Goal: Task Accomplishment & Management: Complete application form

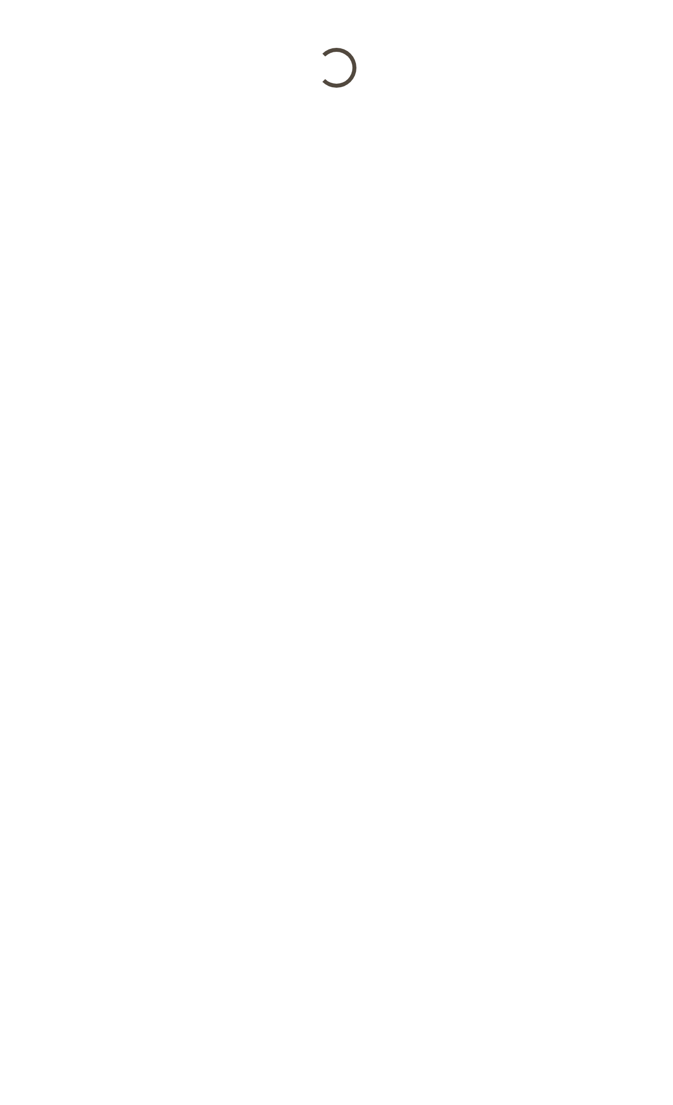
click at [328, 88] on html at bounding box center [336, 44] width 673 height 88
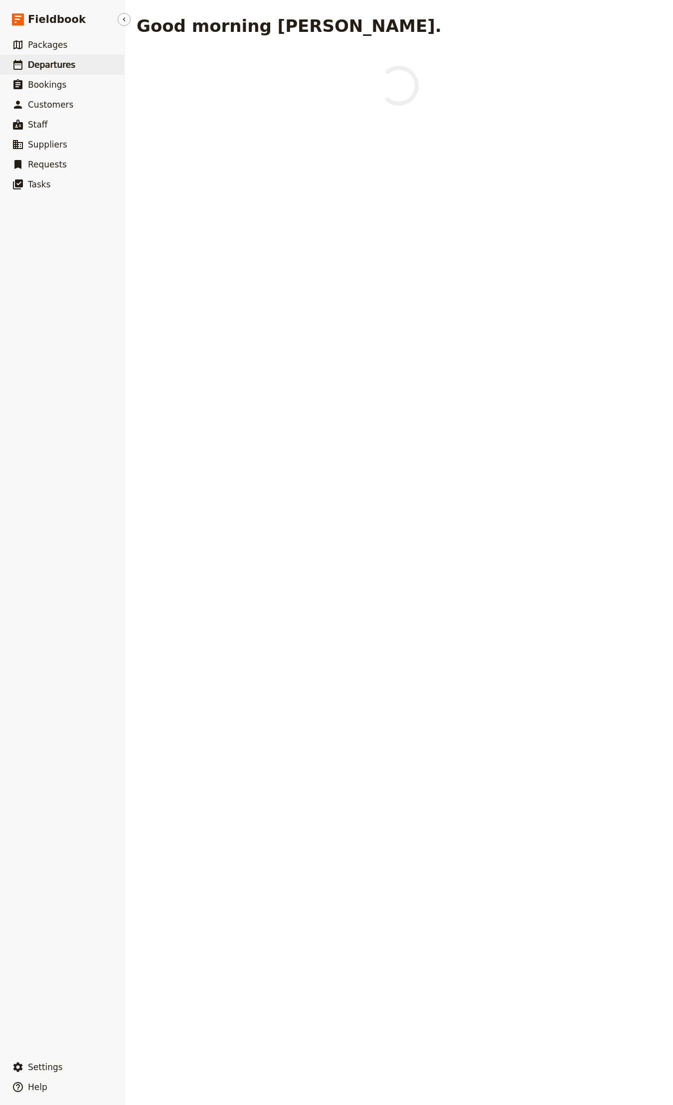
click at [47, 59] on span "Departures" at bounding box center [51, 65] width 47 height 12
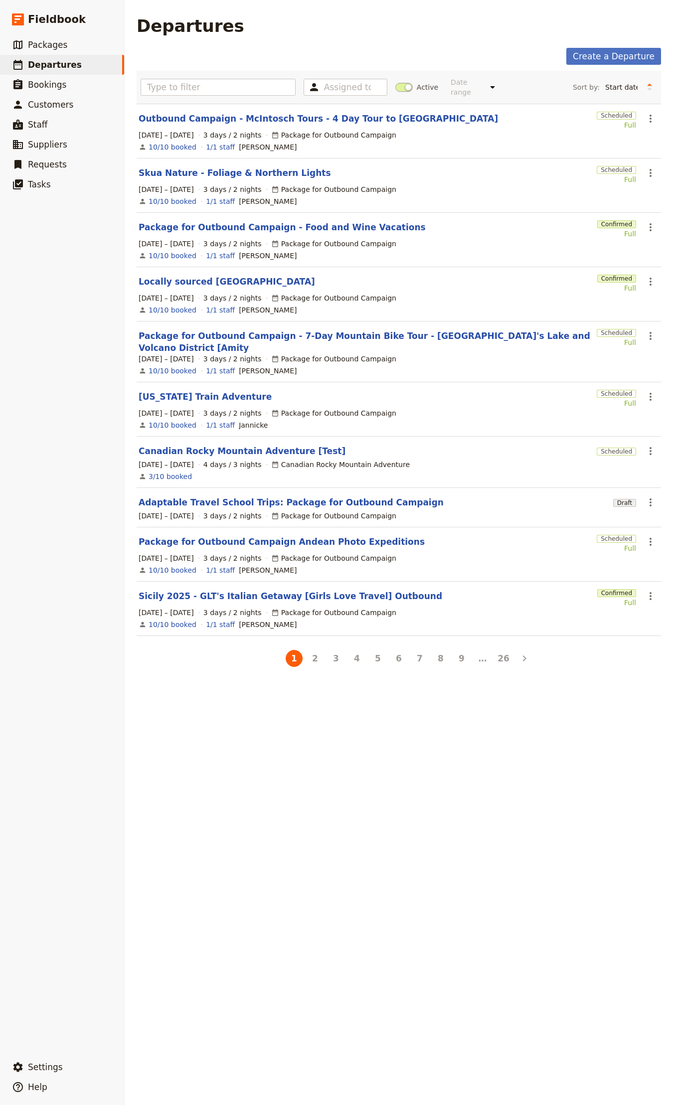
click at [461, 174] on section "Skua Nature - Foliage & Northern Lights Scheduled Full ​ 12 – 14 Sep 2025 3 day…" at bounding box center [399, 185] width 524 height 54
click at [56, 70] on span "Departures" at bounding box center [55, 65] width 54 height 12
click at [67, 50] on link "​ Packages" at bounding box center [62, 45] width 124 height 20
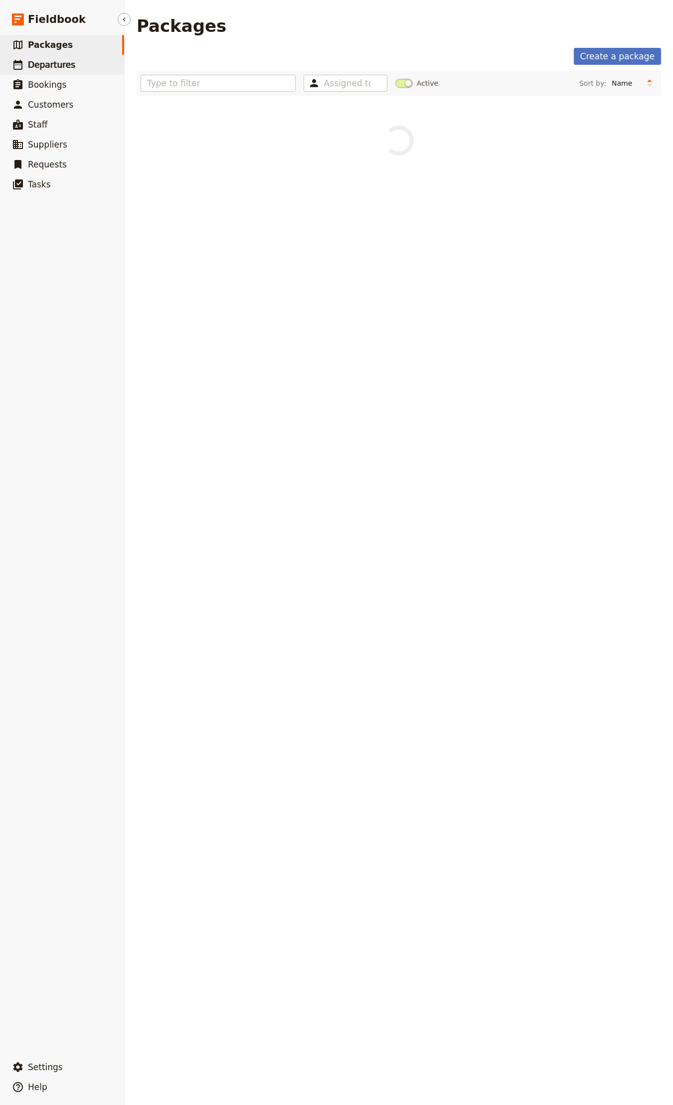
click at [60, 68] on span "Departures" at bounding box center [51, 65] width 47 height 10
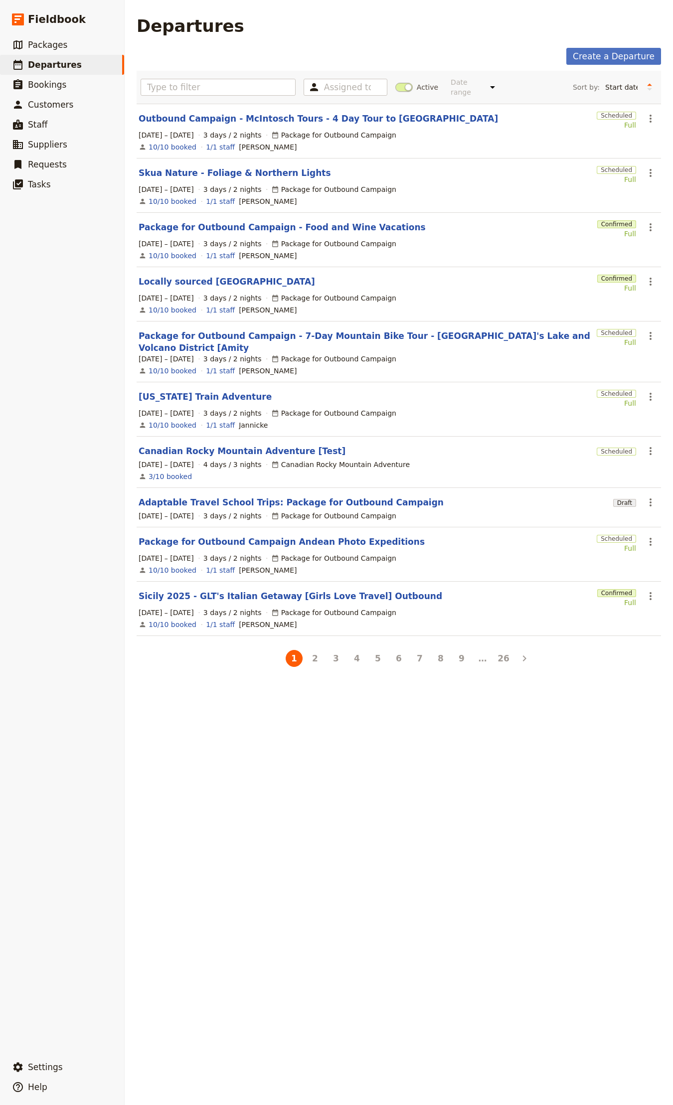
click at [622, 91] on label "Sort by: Start date Name Status Most recently updated Most recently created" at bounding box center [607, 87] width 69 height 15
click at [622, 91] on select "Start date Name Status Most recently updated Most recently created" at bounding box center [621, 87] width 41 height 15
click at [620, 89] on select "Start date Name Status Most recently updated Most recently created" at bounding box center [621, 87] width 41 height 15
select select "UPDATED_AT"
click at [601, 80] on select "Start date Name Status Most recently updated Most recently created" at bounding box center [621, 87] width 41 height 15
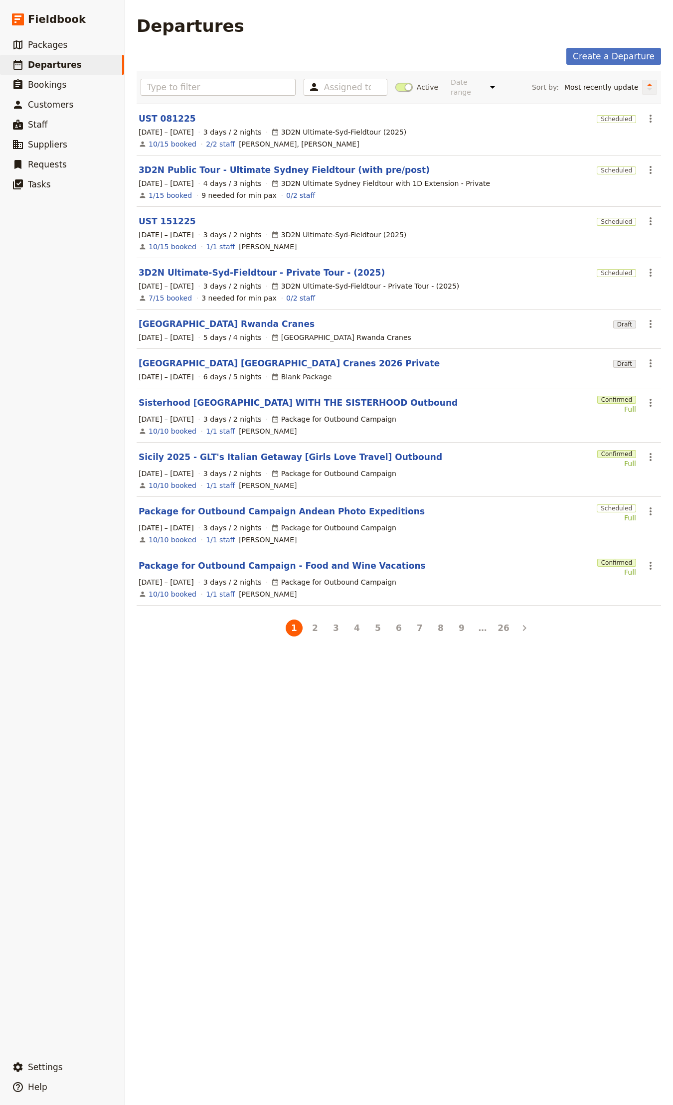
click at [646, 88] on icon "Change sort direction" at bounding box center [649, 86] width 6 height 9
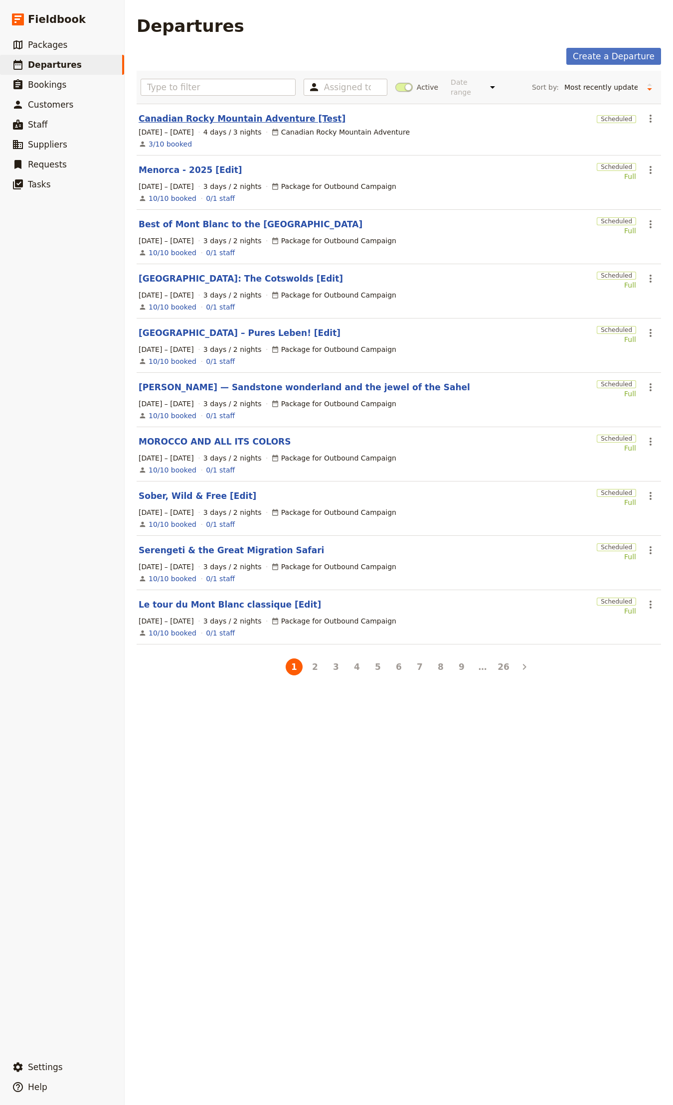
click at [249, 113] on link "Canadian Rocky Mountain Adventure [Test]" at bounding box center [242, 119] width 207 height 12
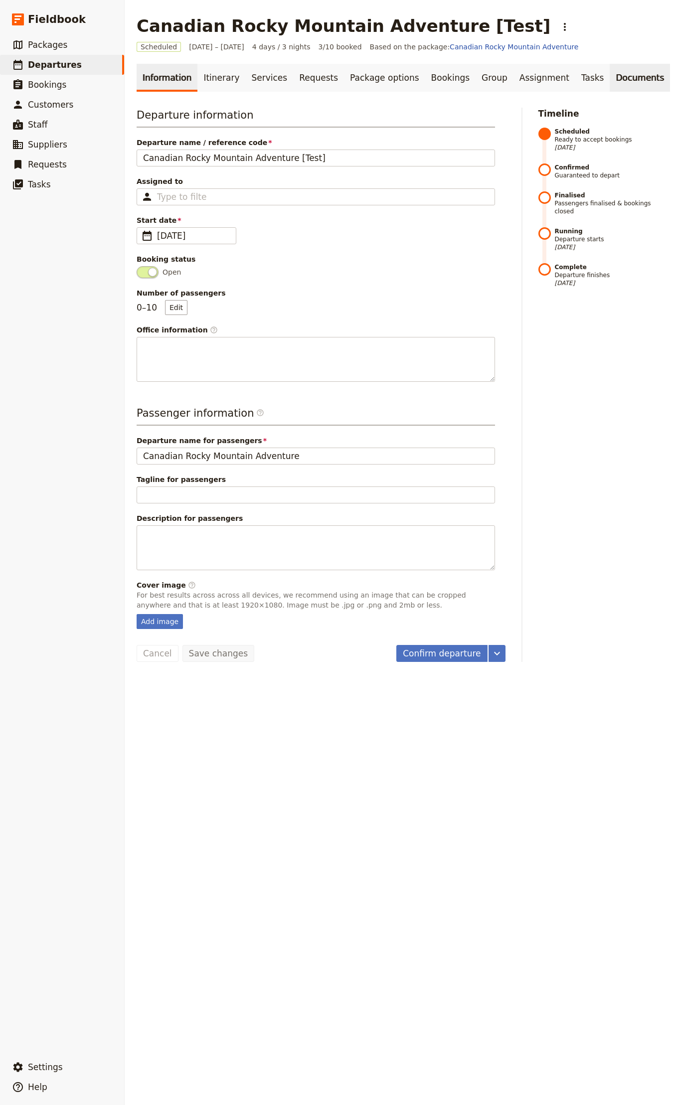
click at [619, 87] on link "Documents" at bounding box center [639, 78] width 60 height 28
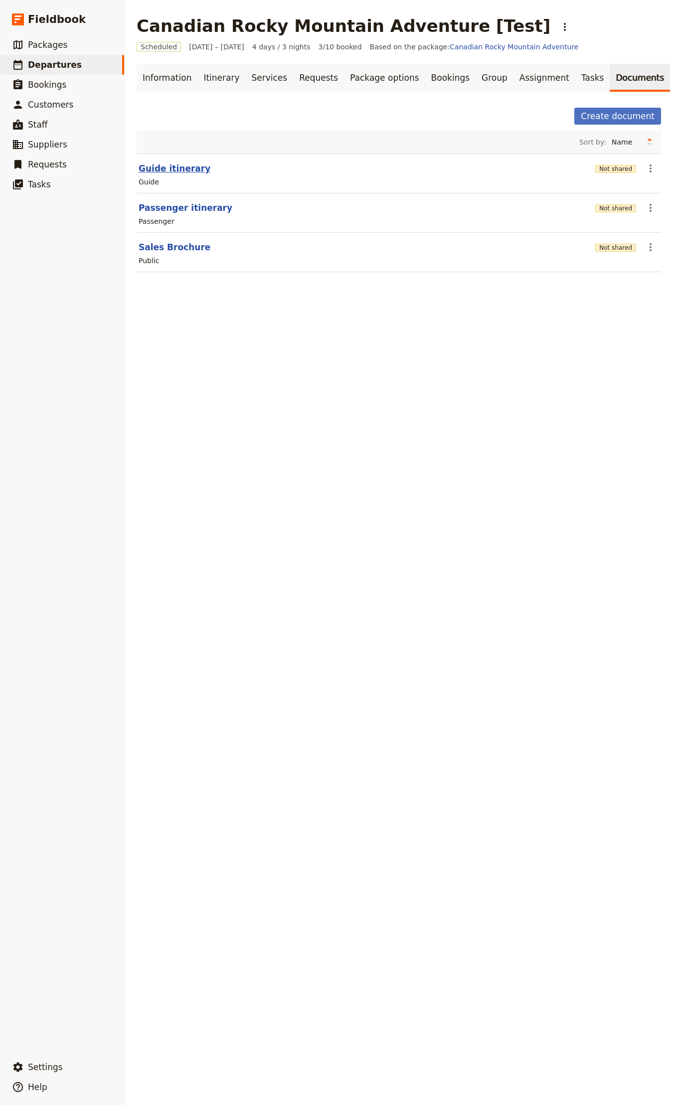
click at [167, 168] on button "Guide itinerary" at bounding box center [175, 168] width 72 height 12
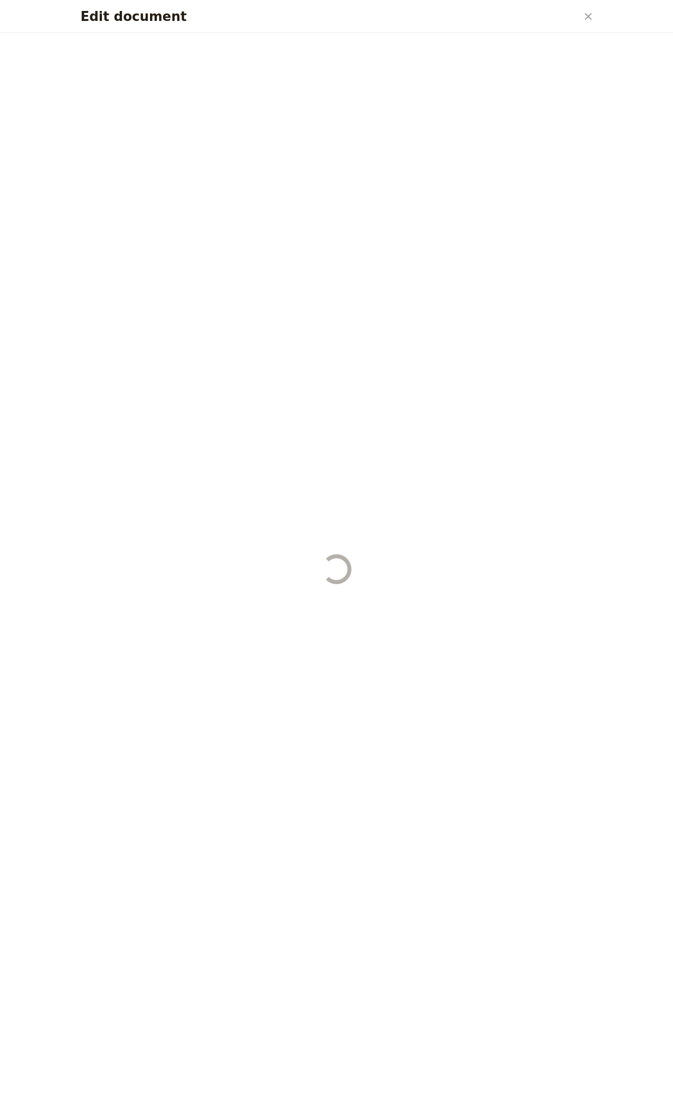
select select "STAFF"
select select "RUN_SHEET"
select select "DEFAULT"
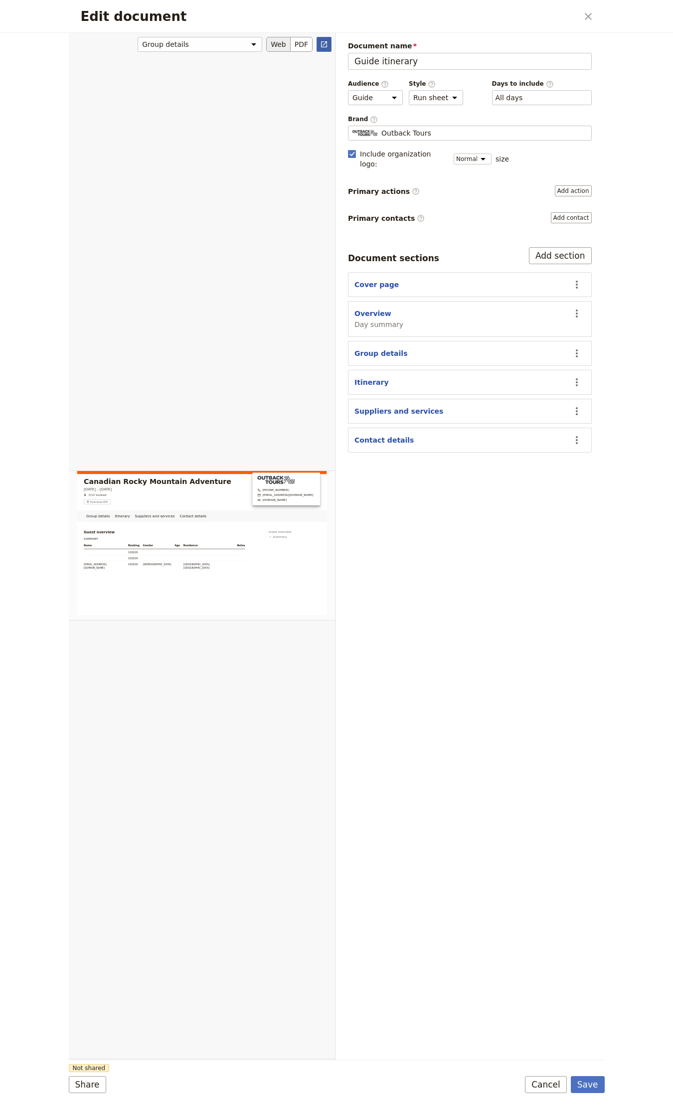
click at [329, 47] on link "​" at bounding box center [323, 44] width 15 height 15
click at [599, 17] on div "Edit document ​" at bounding box center [337, 16] width 536 height 33
click at [580, 16] on button "​" at bounding box center [588, 16] width 17 height 17
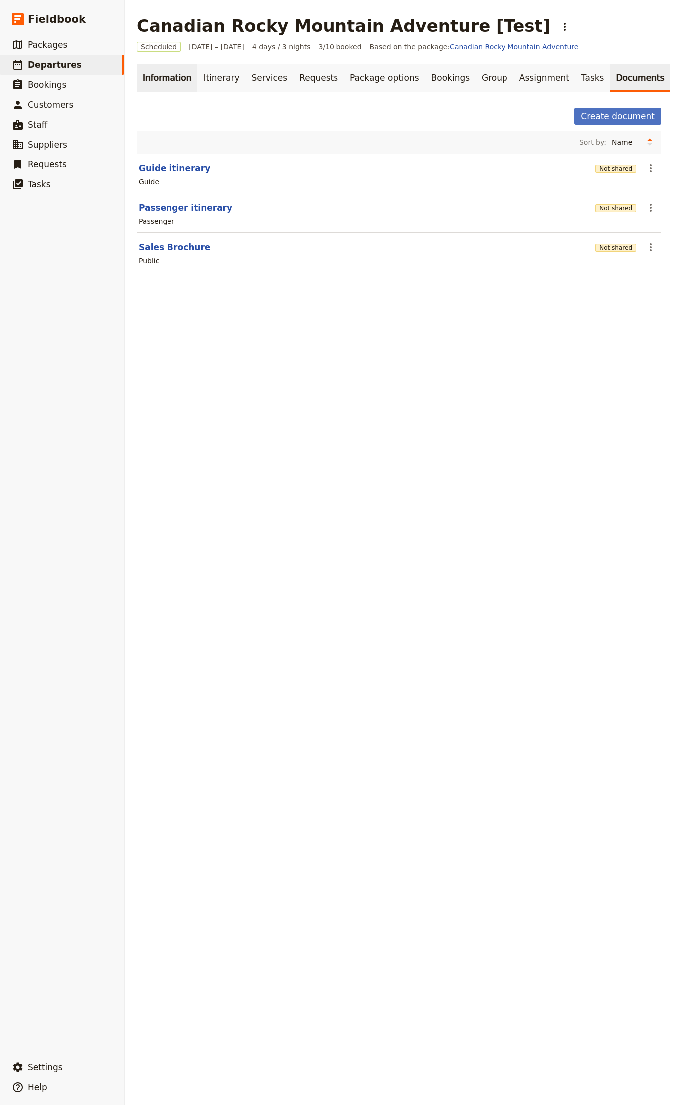
click at [165, 77] on link "Information" at bounding box center [167, 78] width 61 height 28
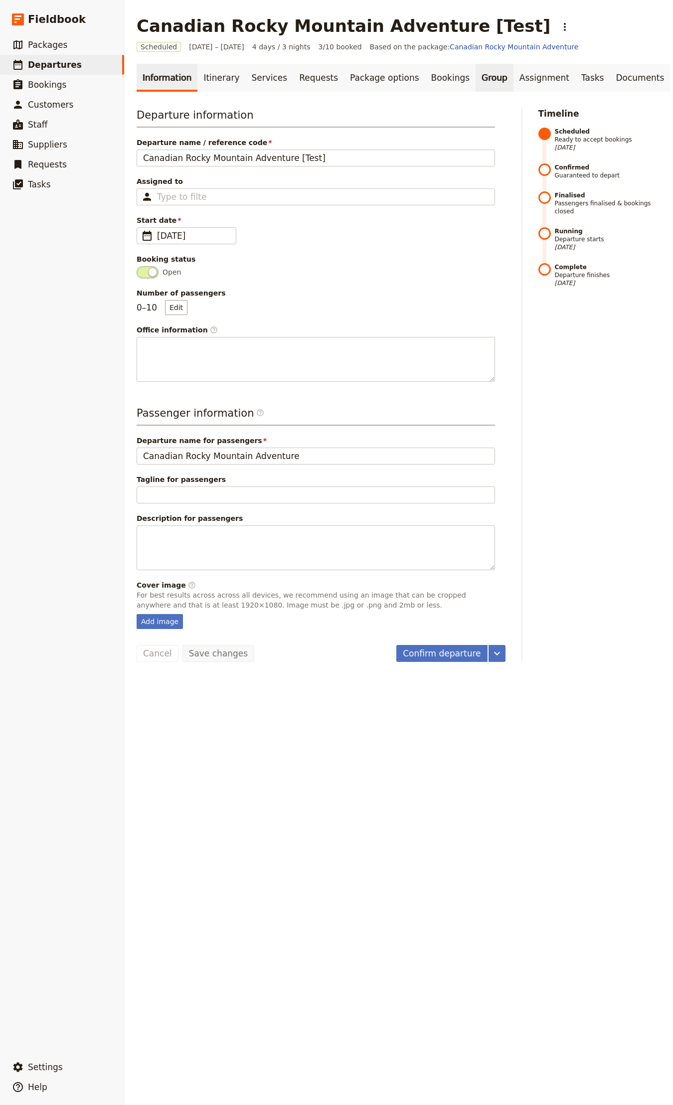
click at [475, 84] on link "Group" at bounding box center [494, 78] width 38 height 28
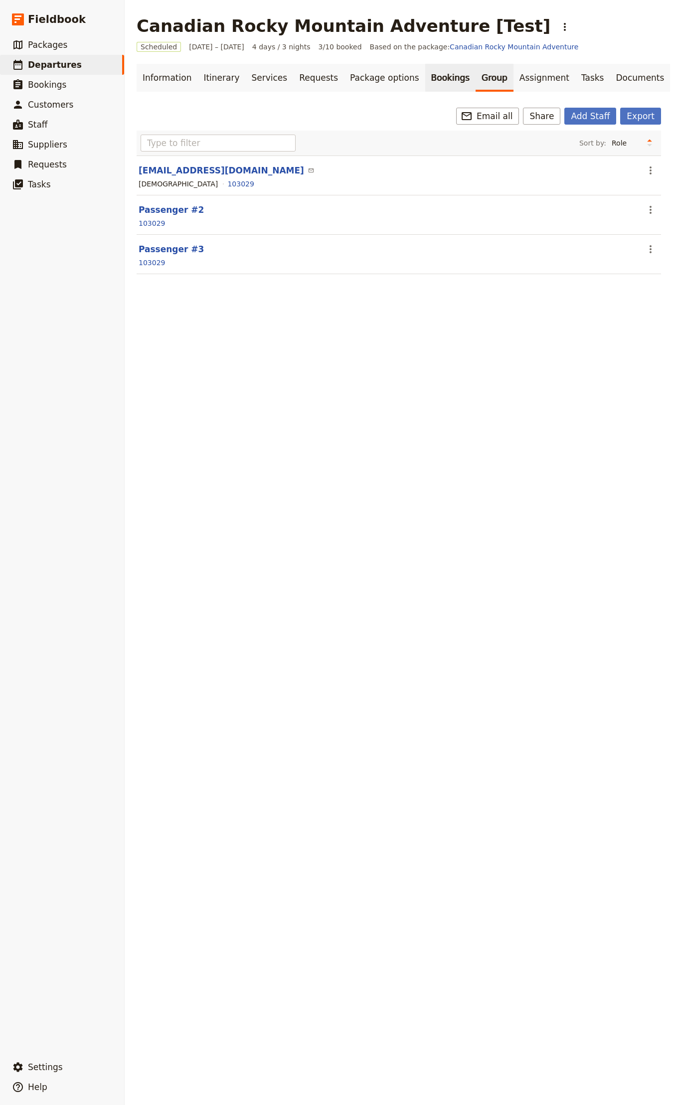
click at [425, 79] on link "Bookings" at bounding box center [450, 78] width 50 height 28
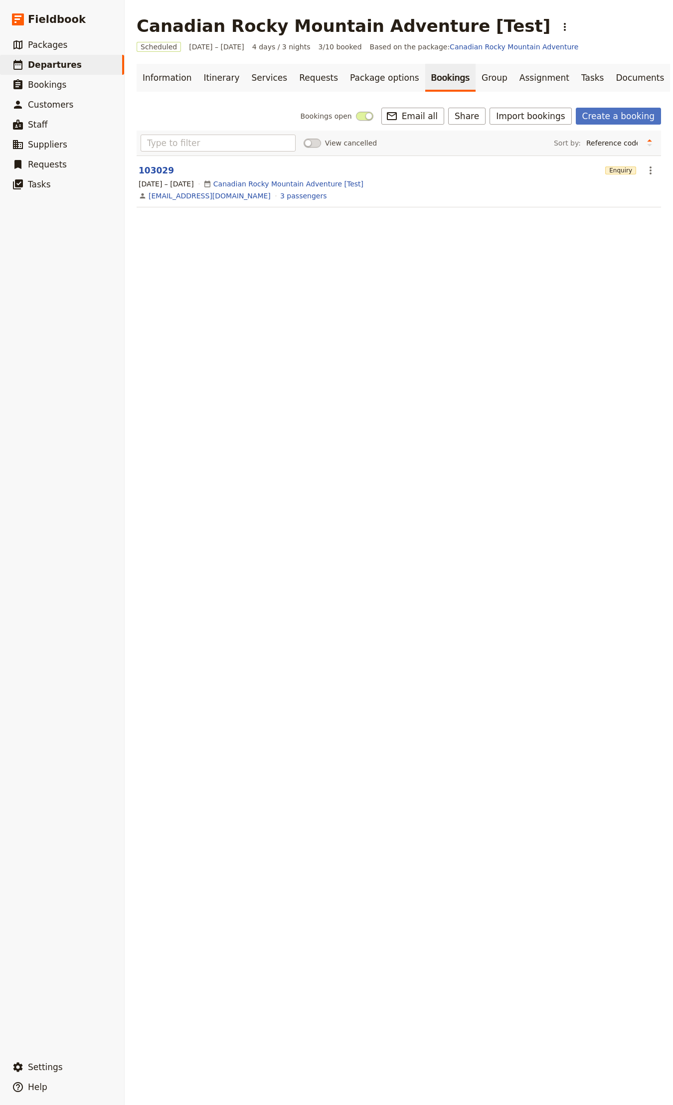
drag, startPoint x: 638, startPoint y: 165, endPoint x: 634, endPoint y: 178, distance: 13.2
click at [644, 165] on icon "Actions" at bounding box center [650, 170] width 12 height 12
click at [583, 222] on span "Delete booking..." at bounding box center [583, 221] width 60 height 10
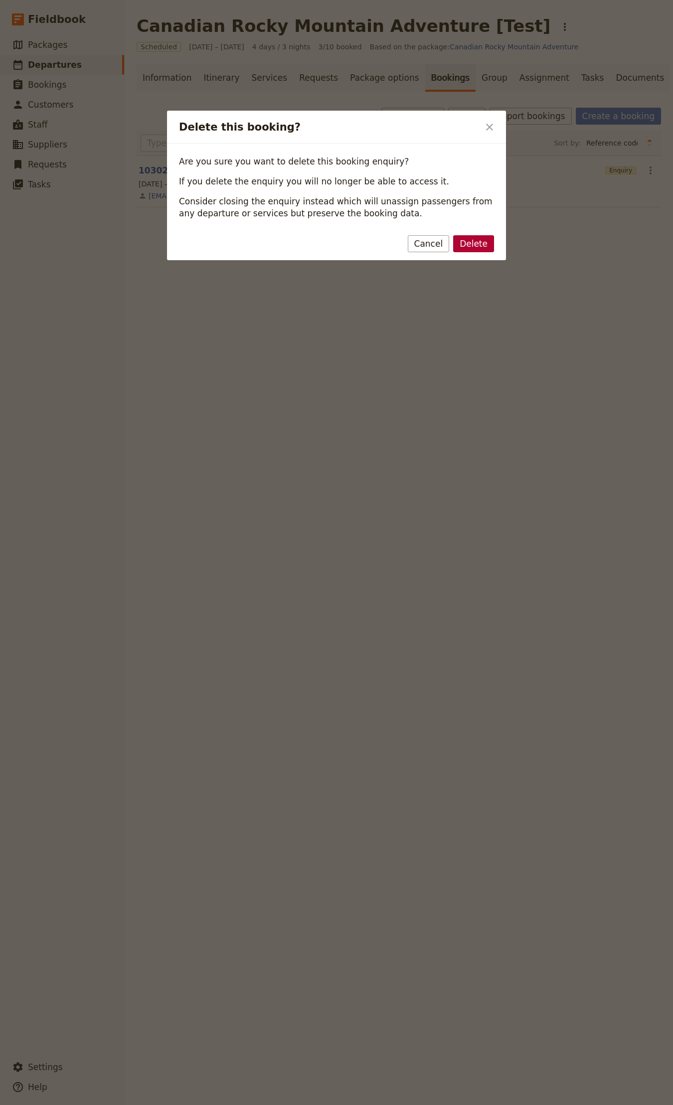
click at [481, 242] on button "Delete" at bounding box center [473, 243] width 41 height 17
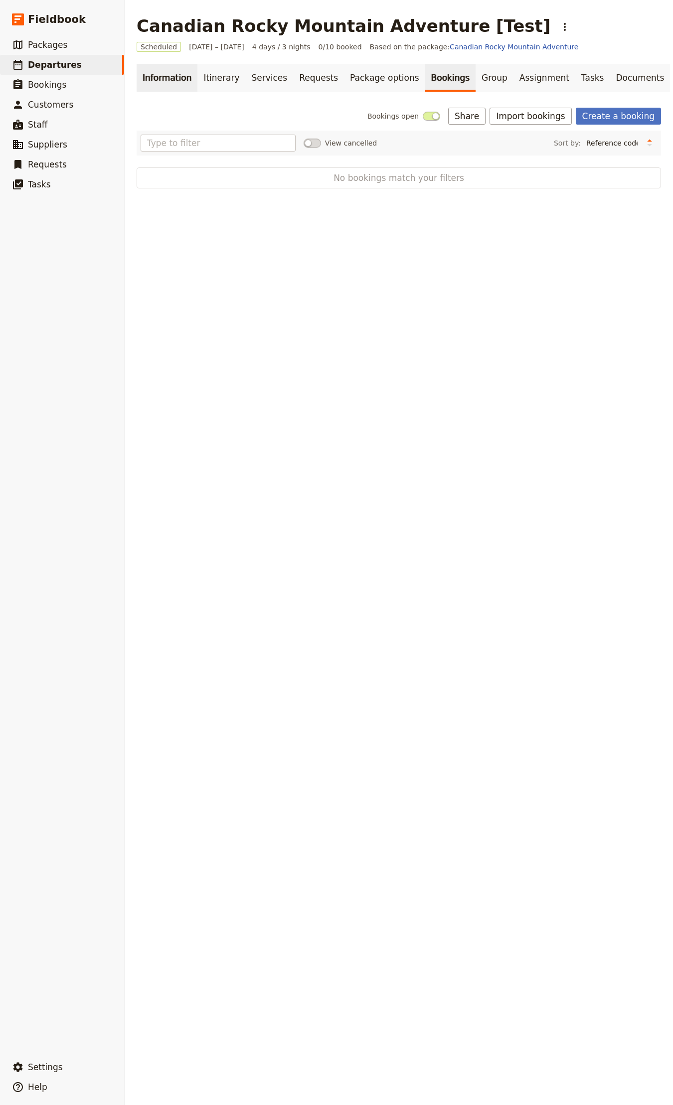
click at [142, 76] on link "Information" at bounding box center [167, 78] width 61 height 28
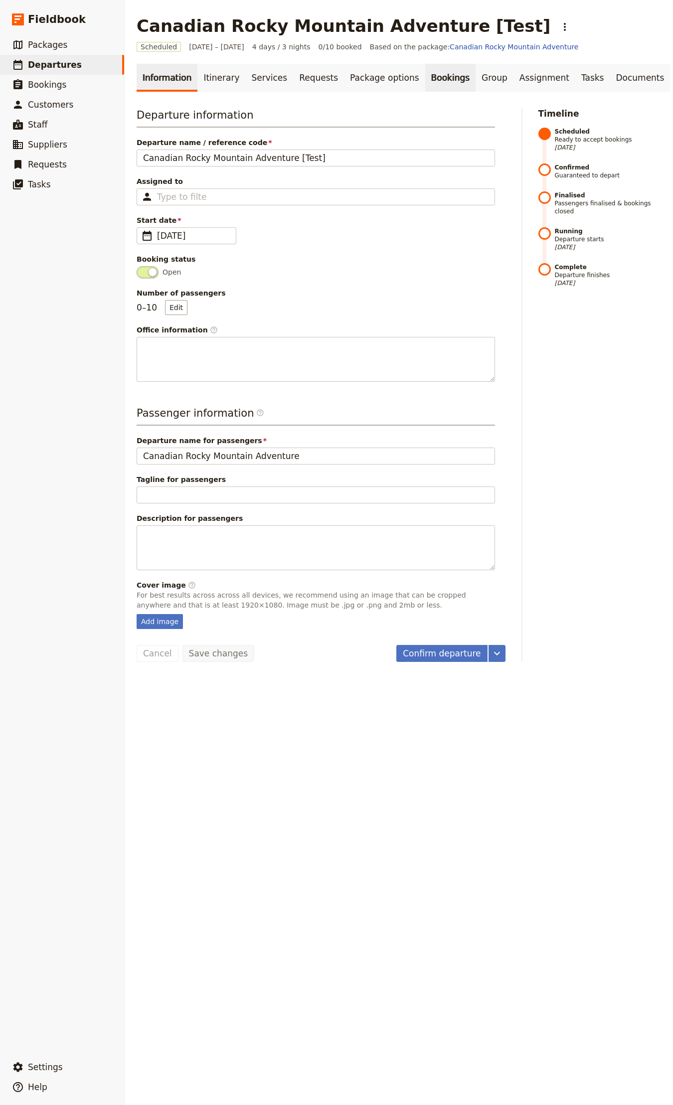
click at [434, 80] on link "Bookings" at bounding box center [450, 78] width 50 height 28
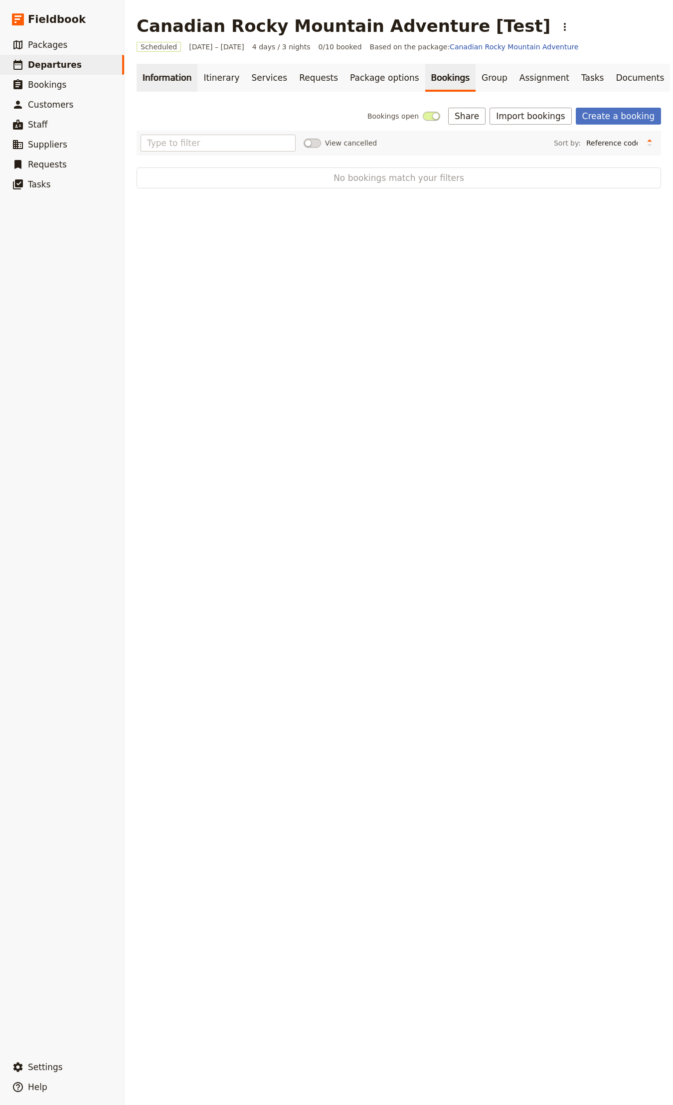
click at [157, 78] on link "Information" at bounding box center [167, 78] width 61 height 28
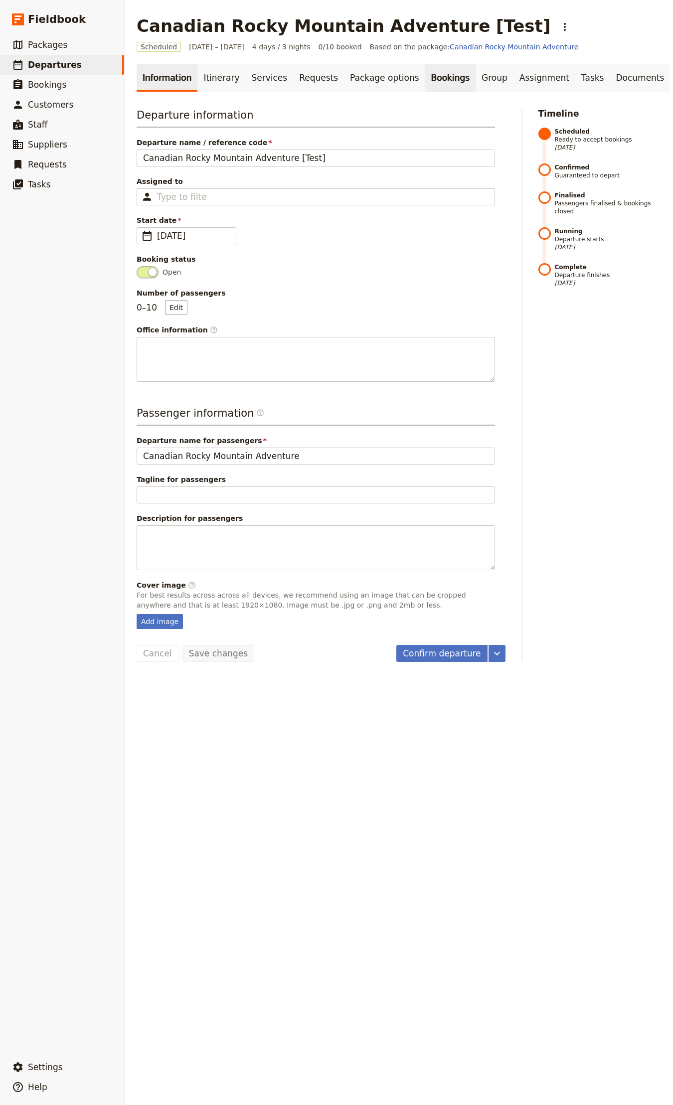
click at [425, 80] on link "Bookings" at bounding box center [450, 78] width 50 height 28
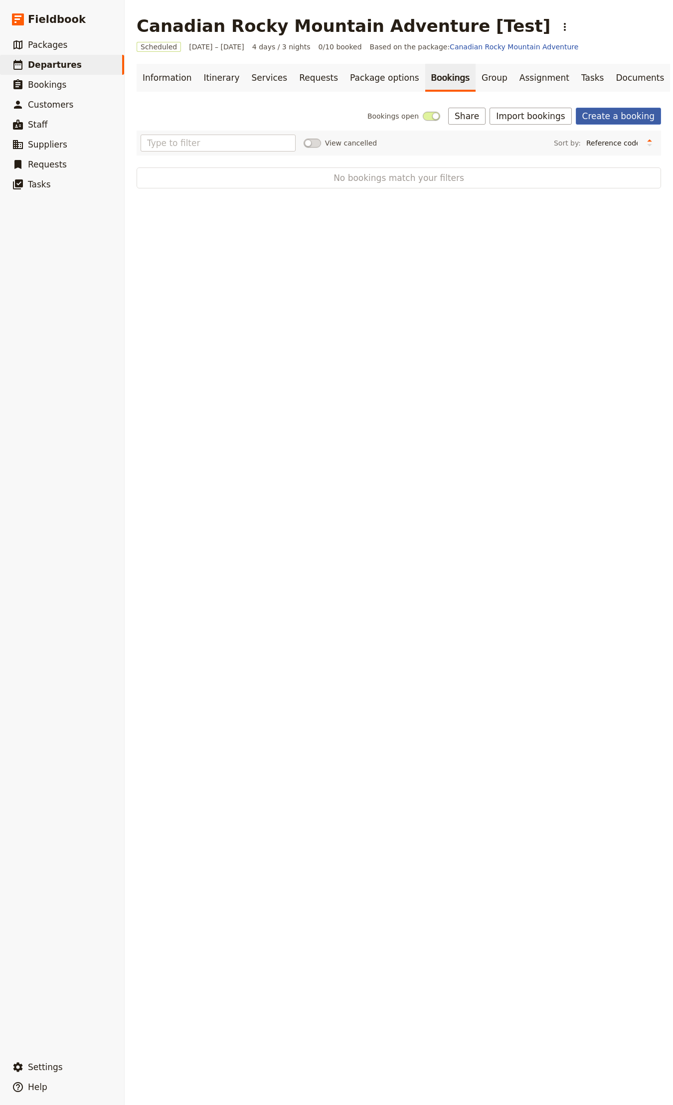
click at [606, 116] on link "Create a booking" at bounding box center [618, 116] width 85 height 17
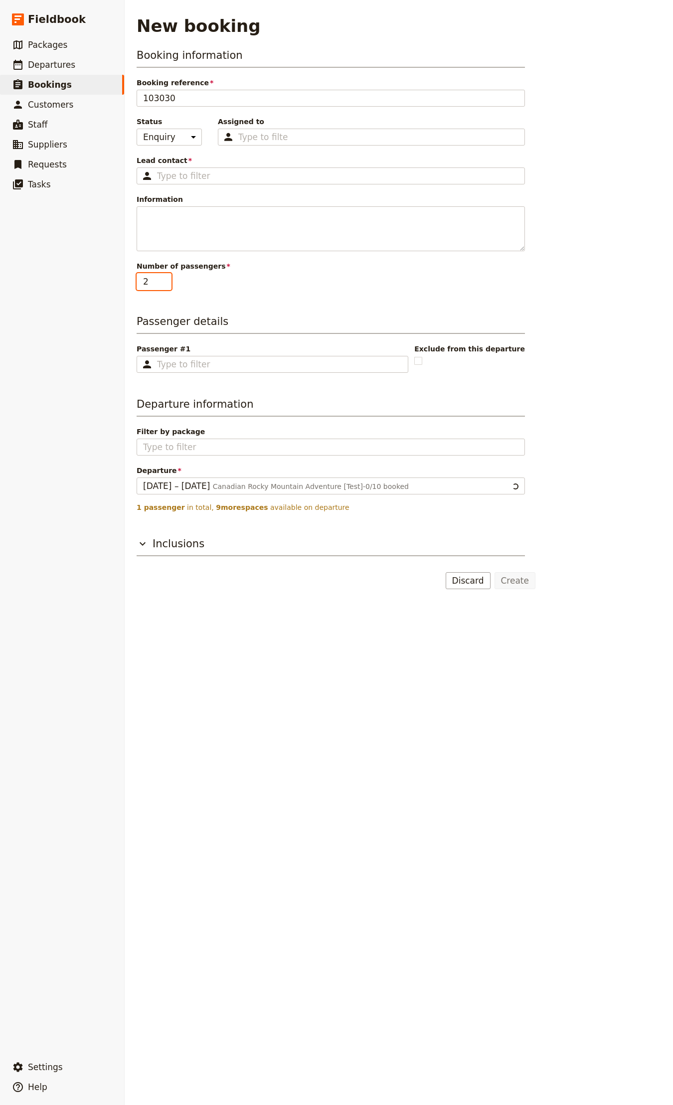
click at [164, 280] on input "2" at bounding box center [154, 281] width 35 height 17
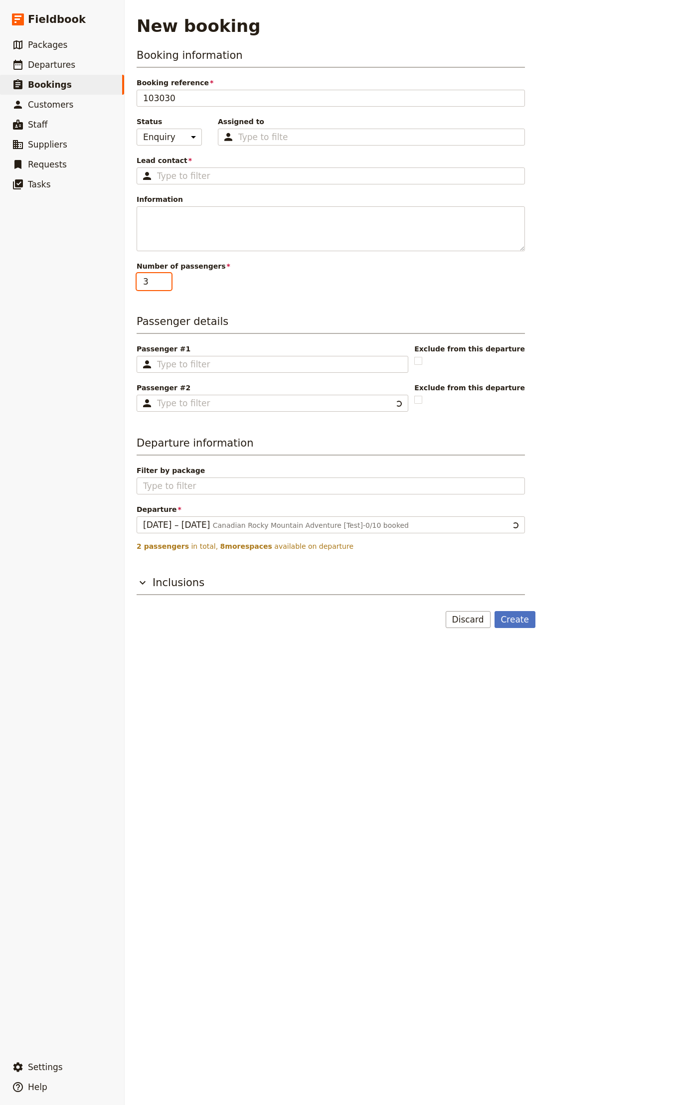
type input "3"
click at [164, 280] on input "3" at bounding box center [154, 281] width 35 height 17
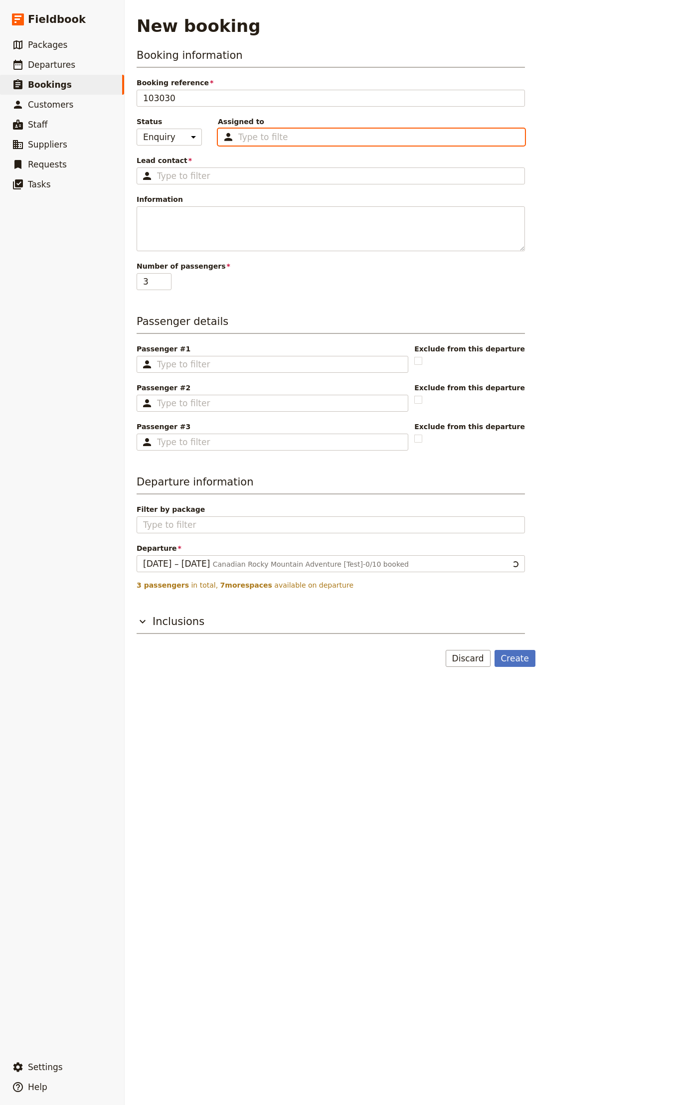
click at [249, 141] on input "Assigned to Type to filter" at bounding box center [263, 137] width 50 height 12
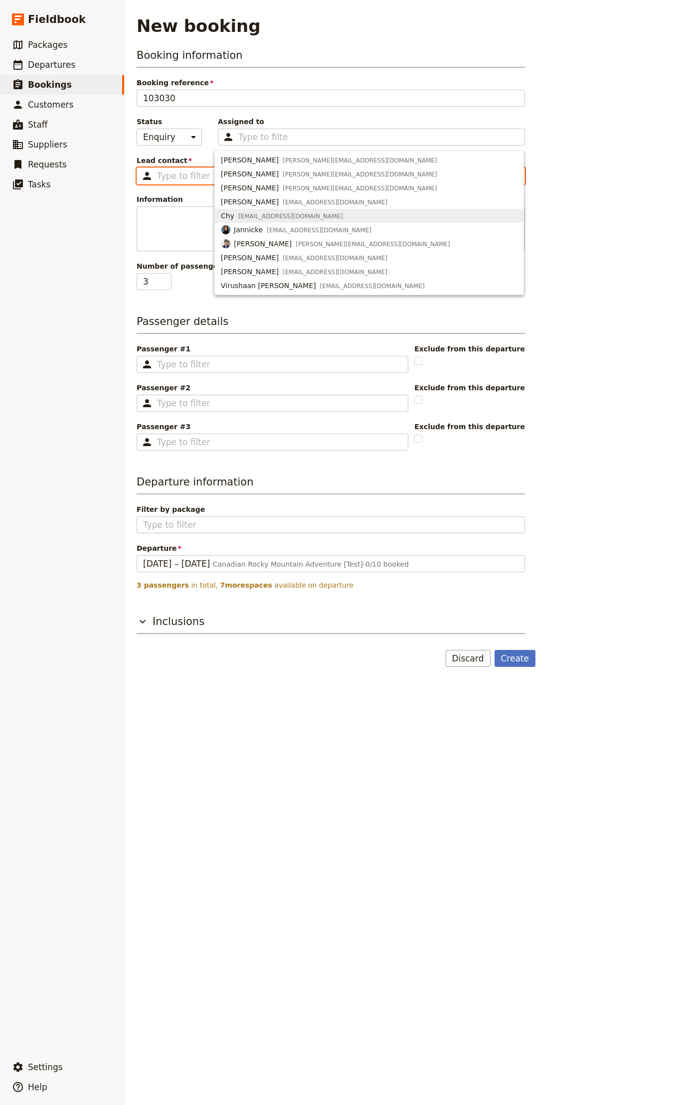
click at [168, 175] on input "Lead contact ​" at bounding box center [337, 176] width 361 height 12
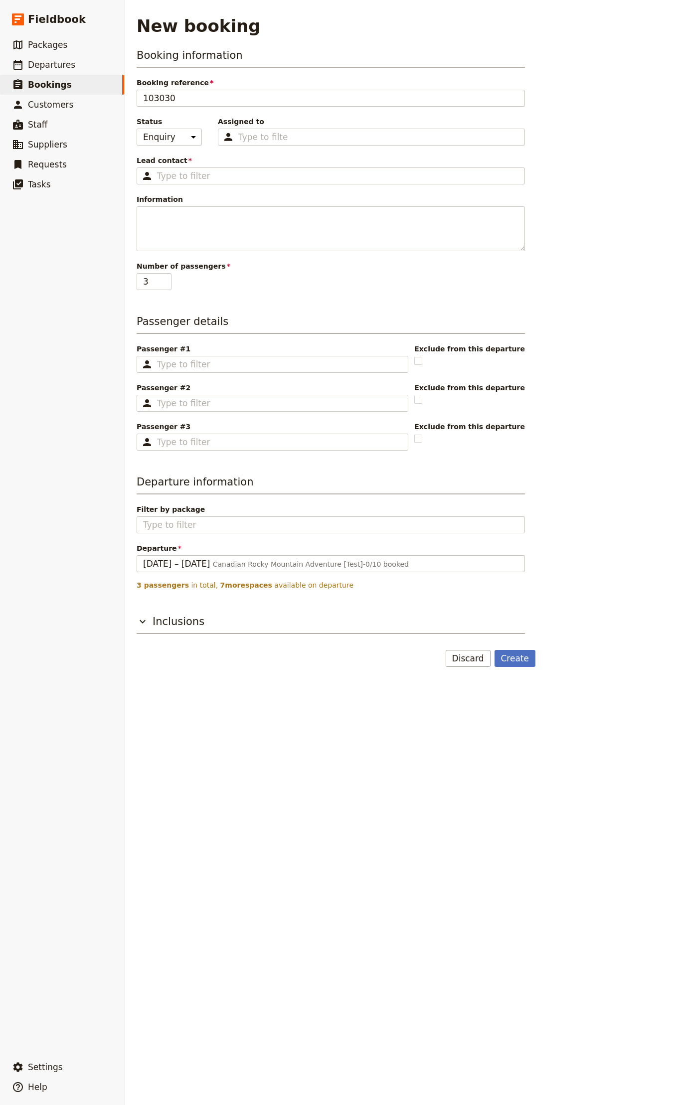
drag, startPoint x: 593, startPoint y: 267, endPoint x: 609, endPoint y: 254, distance: 20.9
click at [593, 266] on div "Booking information Booking reference 103030 Status Enquiry On hold Confirmed A…" at bounding box center [399, 357] width 524 height 619
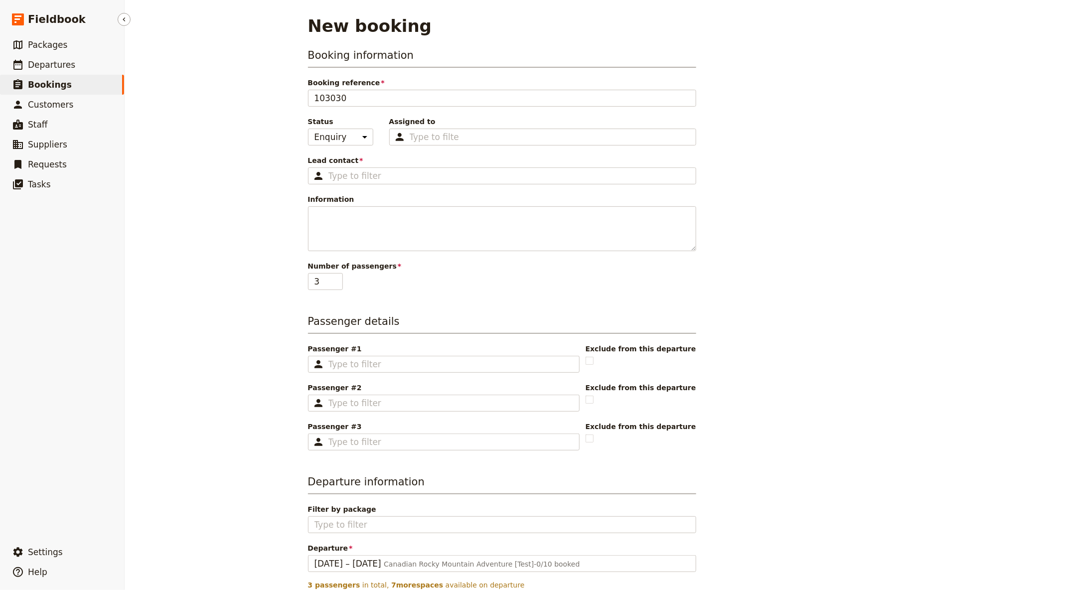
click at [119, 81] on link "​ Bookings" at bounding box center [62, 85] width 124 height 20
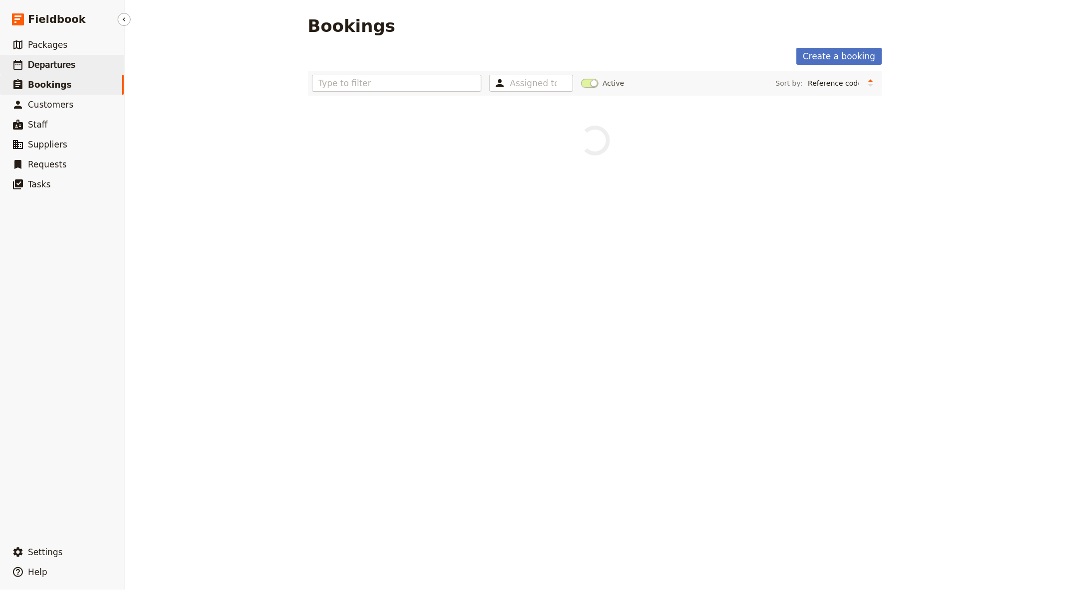
click at [101, 68] on link "​ Departures" at bounding box center [62, 65] width 124 height 20
select select "UPDATED_AT"
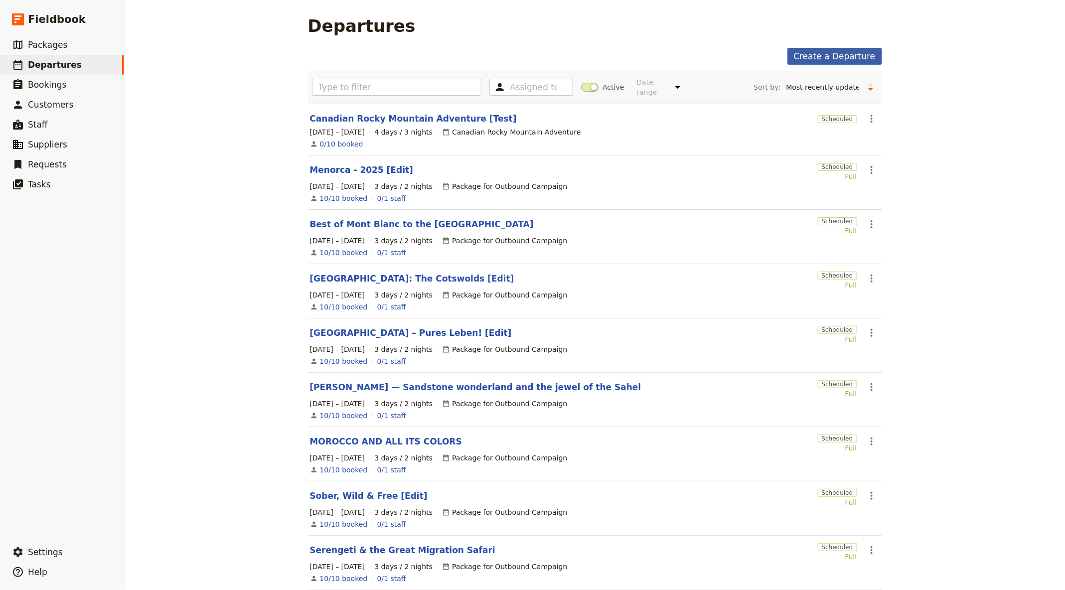
click at [672, 55] on link "Create a Departure" at bounding box center [834, 56] width 95 height 17
